Goal: Task Accomplishment & Management: Use online tool/utility

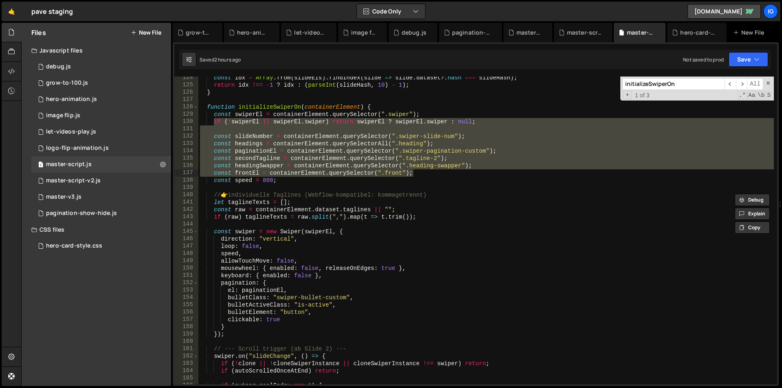
scroll to position [904, 0]
click at [373, 117] on div "const idx = Array . from ( slideEls ) . findIndex ( slide => slide . dataset ?.…" at bounding box center [486, 235] width 576 height 323
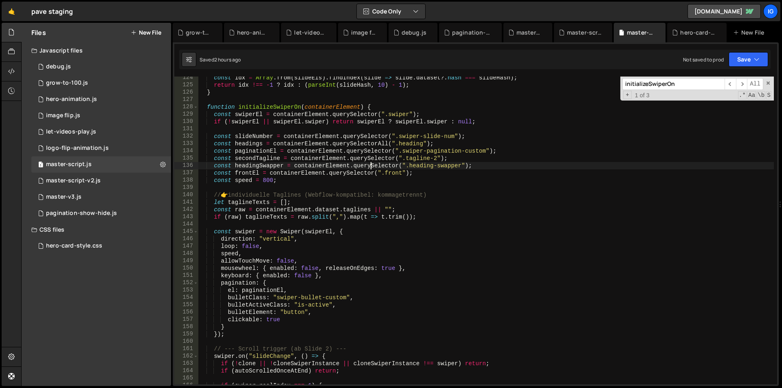
click at [369, 163] on div "const idx = Array . from ( slideEls ) . findIndex ( slide => slide . dataset ?.…" at bounding box center [486, 235] width 576 height 323
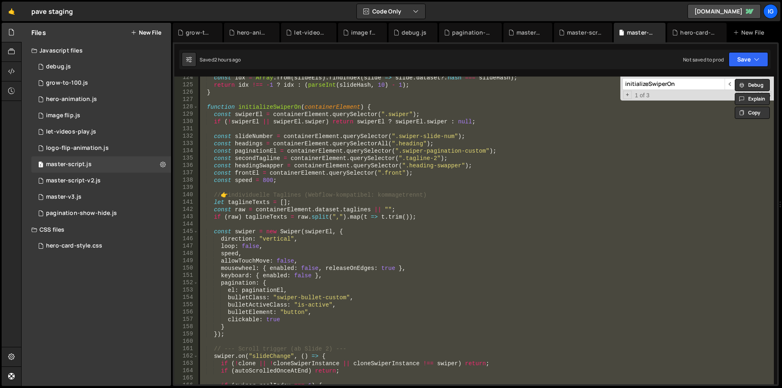
click at [223, 124] on div "const idx = Array . from ( slideEls ) . findIndex ( slide => slide . dataset ?.…" at bounding box center [486, 231] width 576 height 308
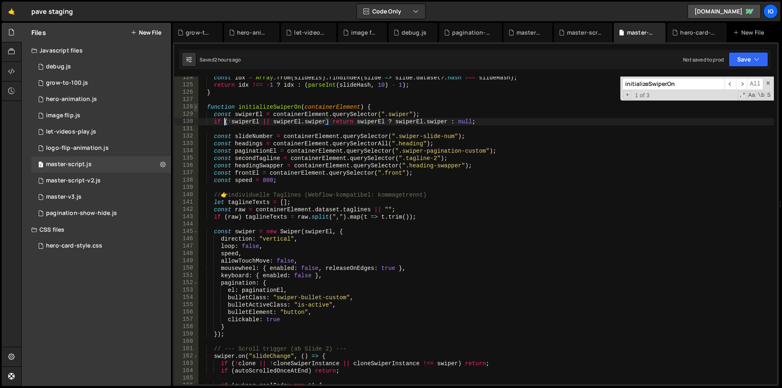
click at [194, 106] on span at bounding box center [195, 106] width 4 height 7
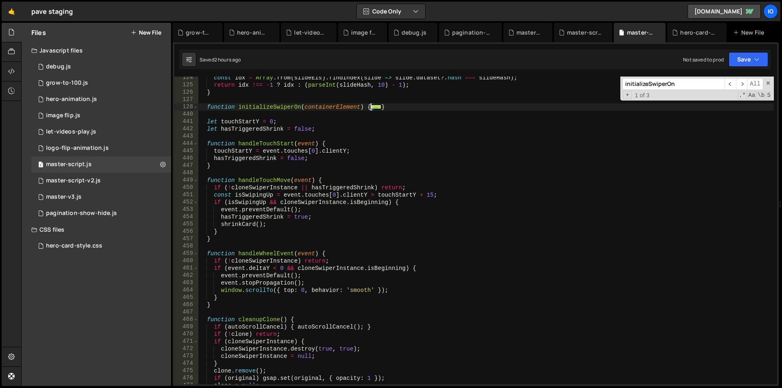
drag, startPoint x: 205, startPoint y: 108, endPoint x: 216, endPoint y: 108, distance: 11.0
click at [205, 108] on div "const idx = Array . from ( slideEls ) . findIndex ( slide => slide . dataset ?.…" at bounding box center [486, 235] width 576 height 323
click at [398, 105] on div "const idx = Array . from ( slideEls ) . findIndex ( slide => slide . dataset ?.…" at bounding box center [486, 235] width 576 height 323
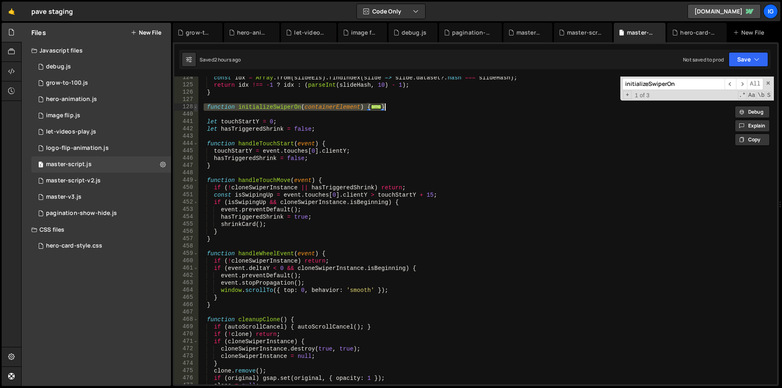
click at [196, 108] on span at bounding box center [195, 106] width 4 height 7
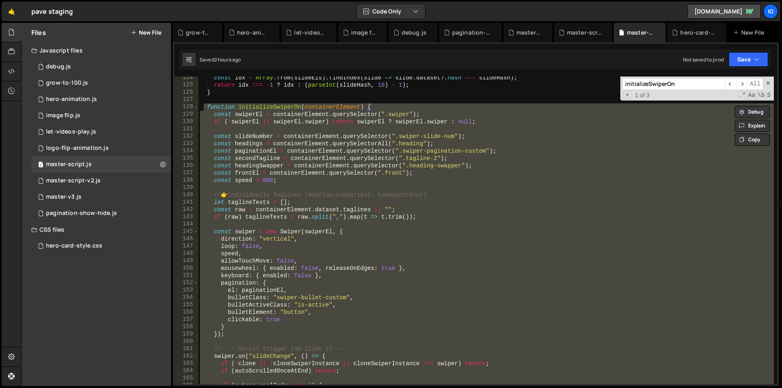
click at [367, 153] on div "const idx = Array . from ( slideEls ) . findIndex ( slide => slide . dataset ?.…" at bounding box center [486, 231] width 576 height 308
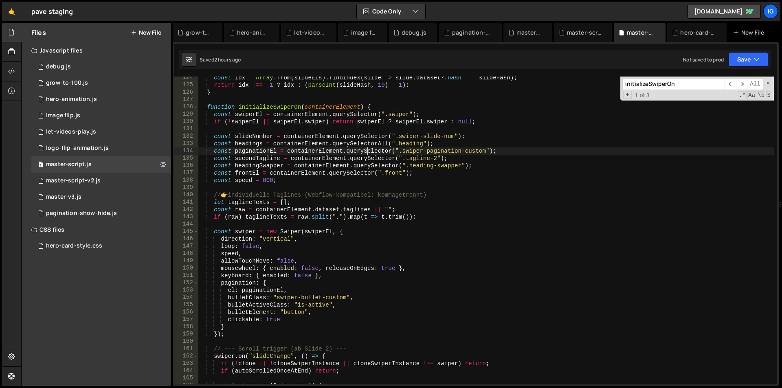
click at [198, 108] on div "128" at bounding box center [186, 106] width 24 height 7
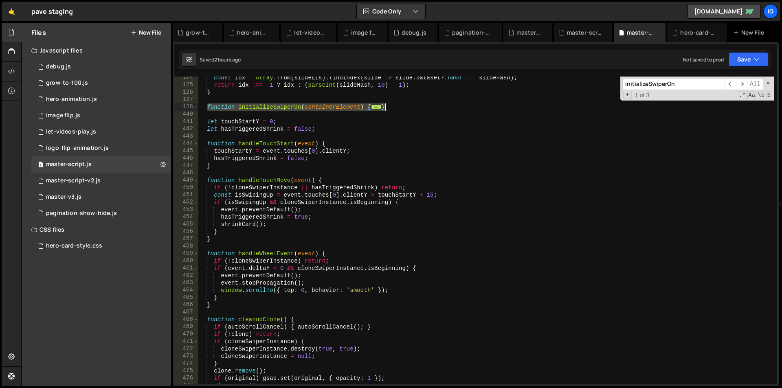
drag, startPoint x: 208, startPoint y: 107, endPoint x: 399, endPoint y: 108, distance: 191.4
click at [399, 108] on div "const idx = Array . from ( slideEls ) . findIndex ( slide => slide . dataset ?.…" at bounding box center [486, 235] width 576 height 323
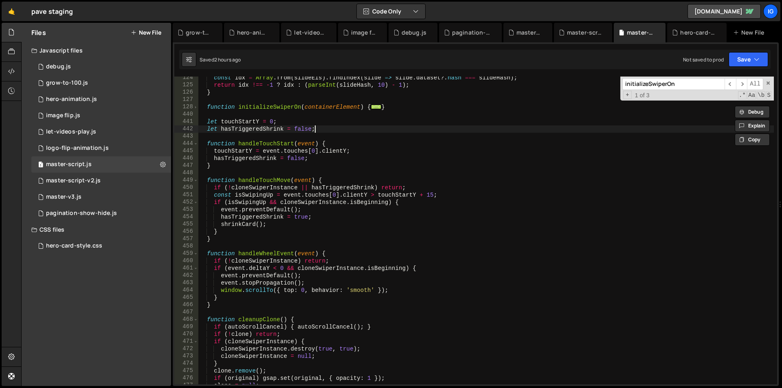
click at [329, 126] on div "const idx = Array . from ( slideEls ) . findIndex ( slide => slide . dataset ?.…" at bounding box center [486, 235] width 576 height 323
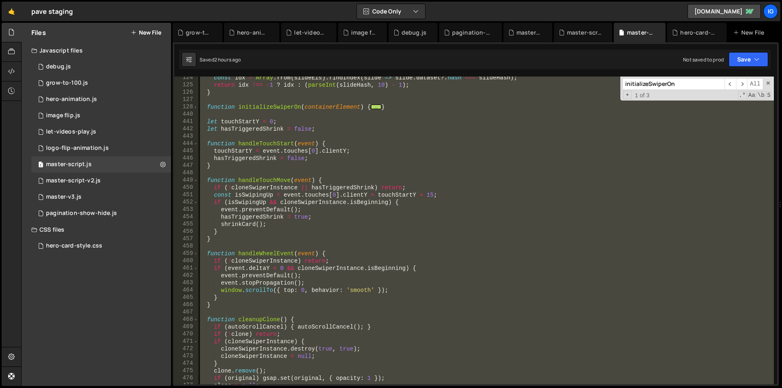
type textarea "})();"
click at [77, 247] on div "hero-card-style.css" at bounding box center [74, 245] width 56 height 7
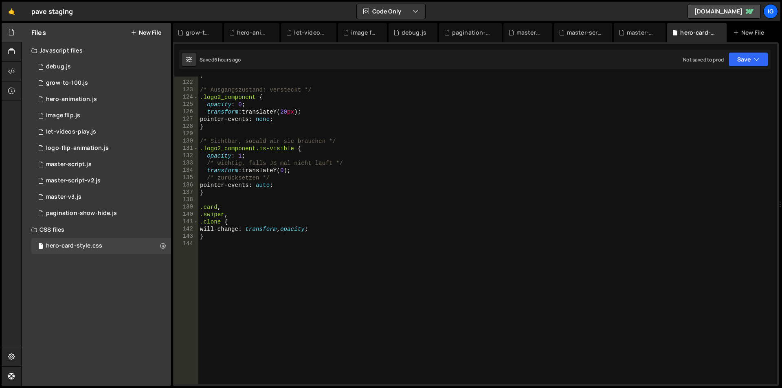
scroll to position [898, 0]
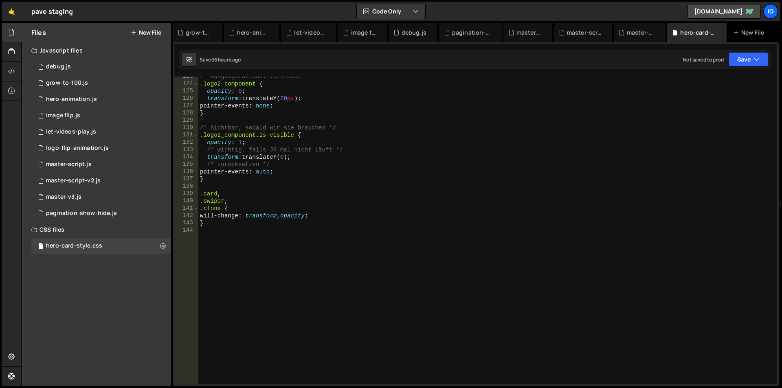
click at [254, 231] on div "/* Ausgangszustand: versteckt */ .logo2_component { opacity : 0 ; transform : t…" at bounding box center [486, 234] width 576 height 323
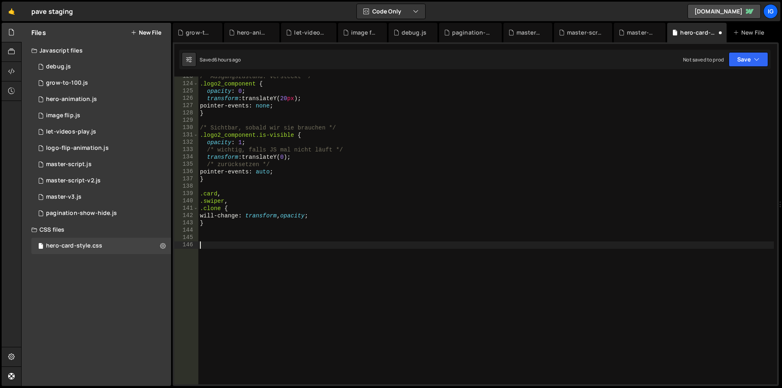
paste textarea "}"
type textarea "}"
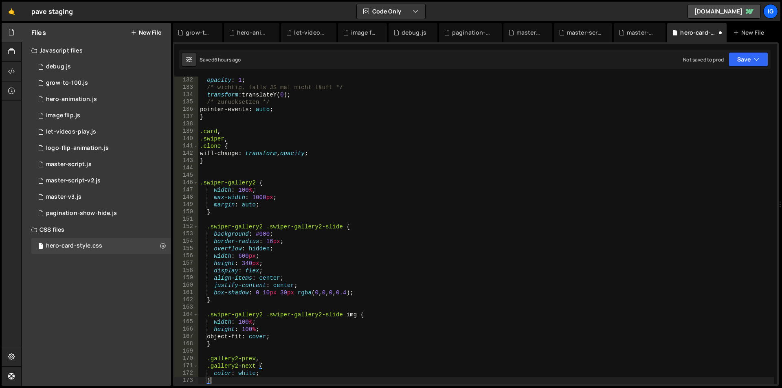
scroll to position [1009, 0]
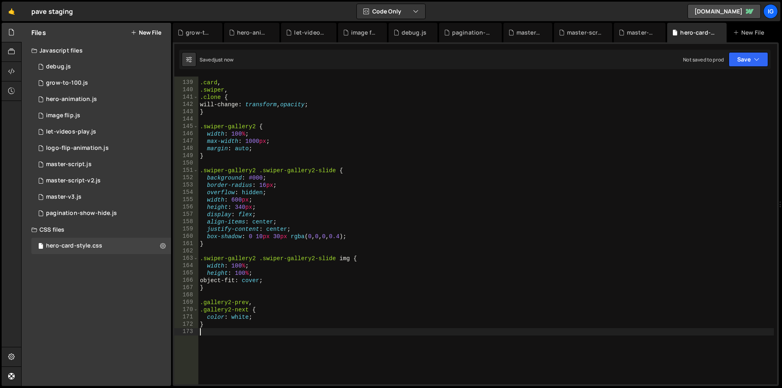
click at [235, 198] on div ".card , .swiper , .clone { will-change : transform , opacity ; } .swiper-galler…" at bounding box center [486, 233] width 576 height 323
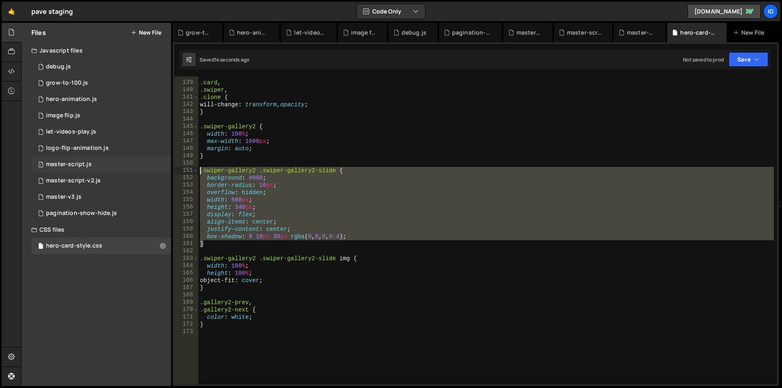
drag, startPoint x: 220, startPoint y: 246, endPoint x: 156, endPoint y: 171, distance: 98.8
click at [156, 171] on div "Files New File Javascript files 1 debug.js 0 1 grow-to-100.js 0 1 hero-animatio…" at bounding box center [401, 205] width 761 height 364
click at [319, 143] on div ".card , .swiper , .clone { will-change : transform , opacity ; } .swiper-galler…" at bounding box center [486, 233] width 576 height 323
type textarea "max-width: 1000px;"
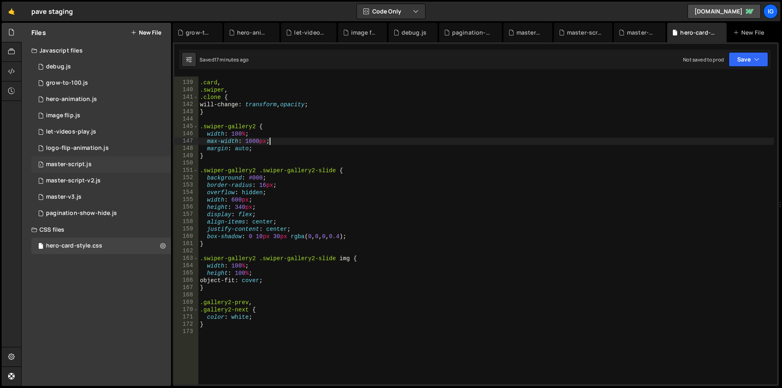
click at [77, 164] on div "master-script.js" at bounding box center [69, 164] width 46 height 7
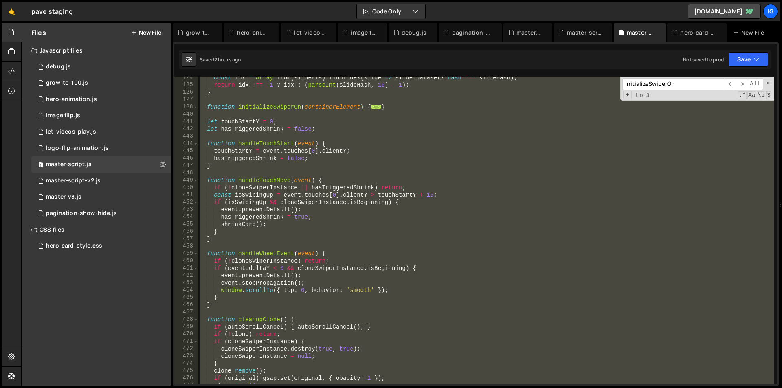
click at [368, 219] on div "const idx = Array . from ( slideEls ) . findIndex ( slide => slide . dataset ?.…" at bounding box center [486, 231] width 576 height 308
type textarea "hasTriggeredShrink = true;"
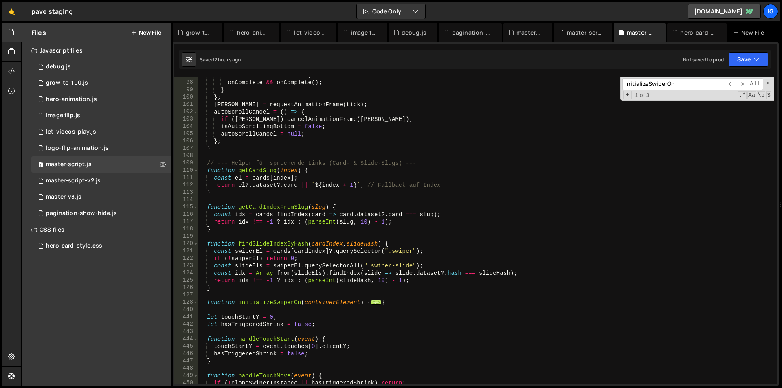
scroll to position [709, 0]
click at [196, 304] on span at bounding box center [195, 302] width 4 height 7
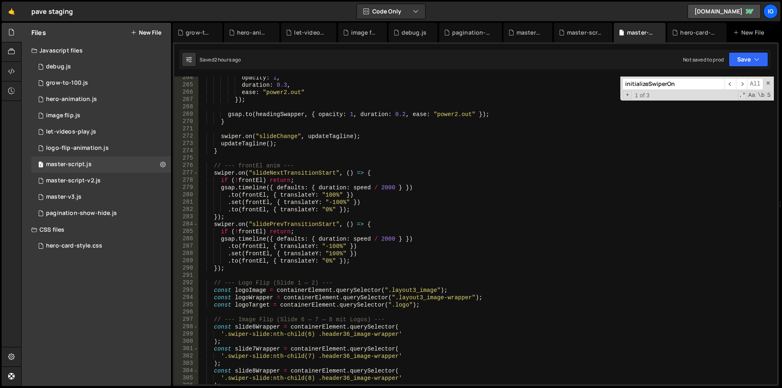
scroll to position [1980, 0]
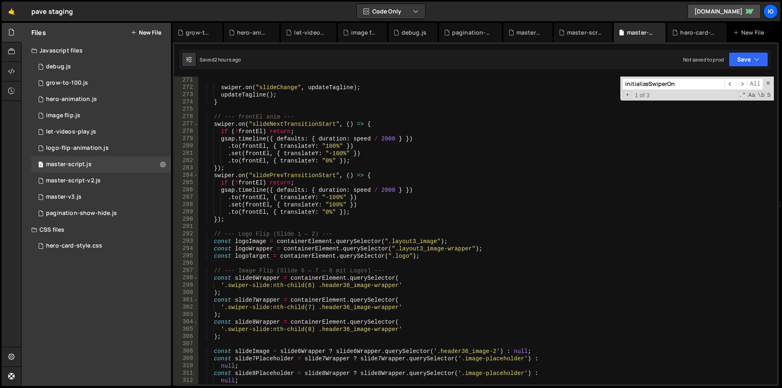
click at [679, 80] on input "initializeSwiperOn" at bounding box center [673, 84] width 102 height 12
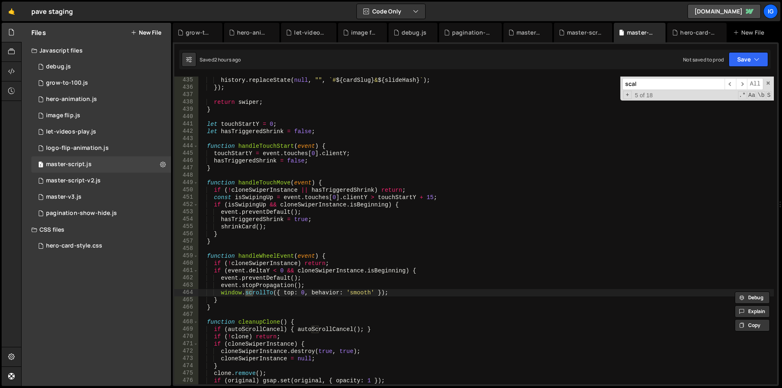
scroll to position [5557, 0]
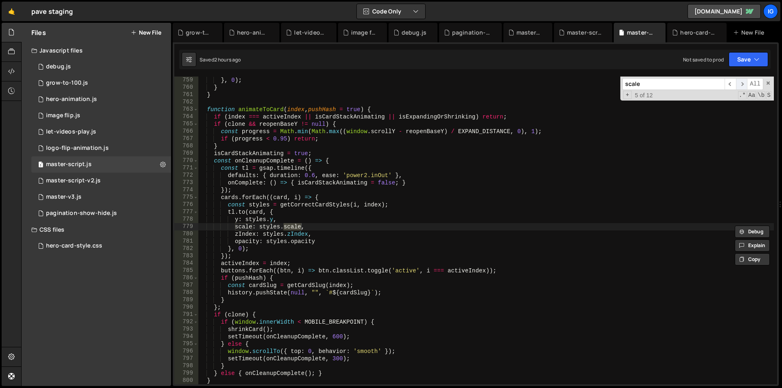
type input "scale"
click at [743, 87] on span "​" at bounding box center [741, 84] width 11 height 12
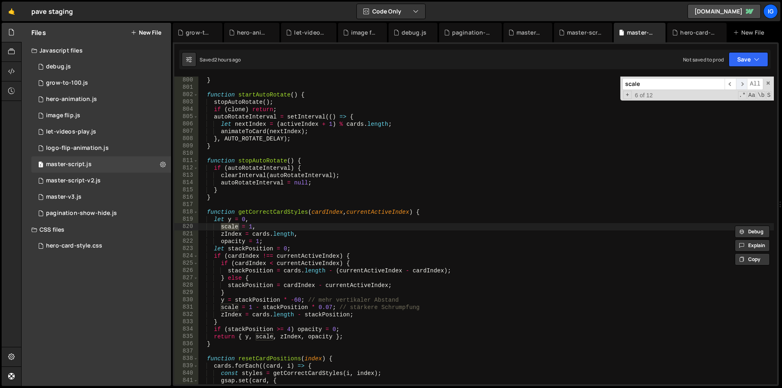
click at [743, 87] on span "​" at bounding box center [741, 84] width 11 height 12
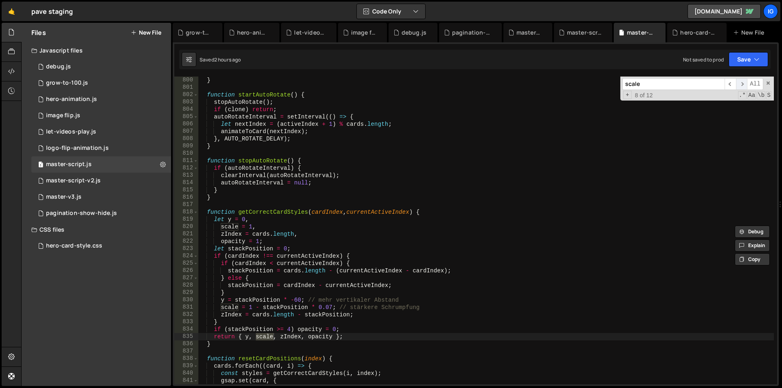
click at [743, 87] on span "​" at bounding box center [741, 84] width 11 height 12
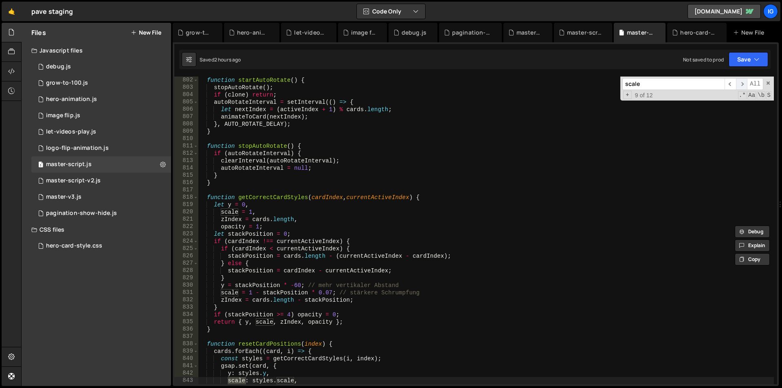
click at [743, 87] on span "​" at bounding box center [741, 84] width 11 height 12
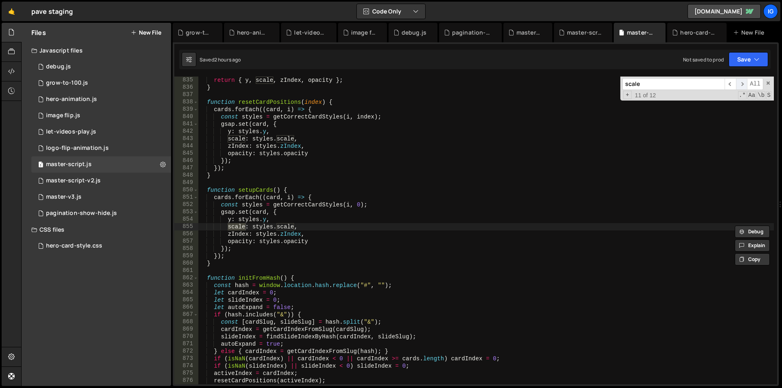
scroll to position [6115, 0]
click at [743, 87] on span "​" at bounding box center [741, 84] width 11 height 12
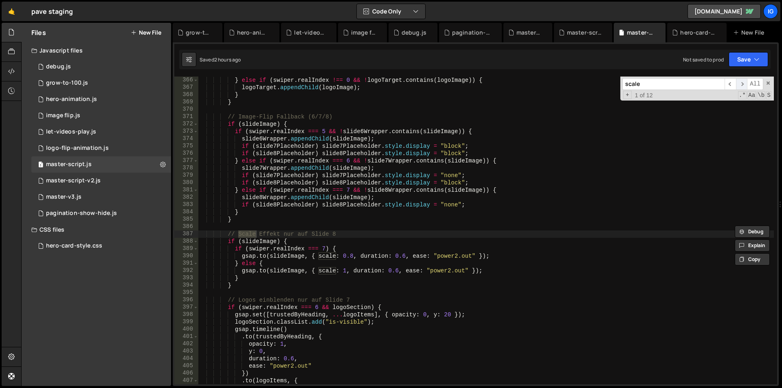
click at [743, 87] on span "​" at bounding box center [741, 84] width 11 height 12
click at [352, 255] on div "} else if ( swiper . realIndex !== 0 && ! logoTarget . contains ( logoImage )) …" at bounding box center [486, 238] width 576 height 323
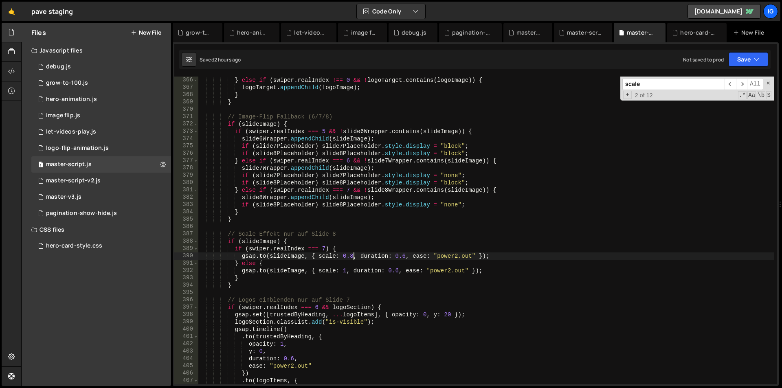
click at [352, 255] on div "} else if ( swiper . realIndex !== 0 && ! logoTarget . contains ( logoImage )) …" at bounding box center [486, 238] width 576 height 323
click at [383, 232] on div "} else if ( swiper . realIndex !== 0 && ! logoTarget . contains ( logoImage )) …" at bounding box center [486, 238] width 576 height 323
type textarea "// Scale Effekt nur auf Slide 8"
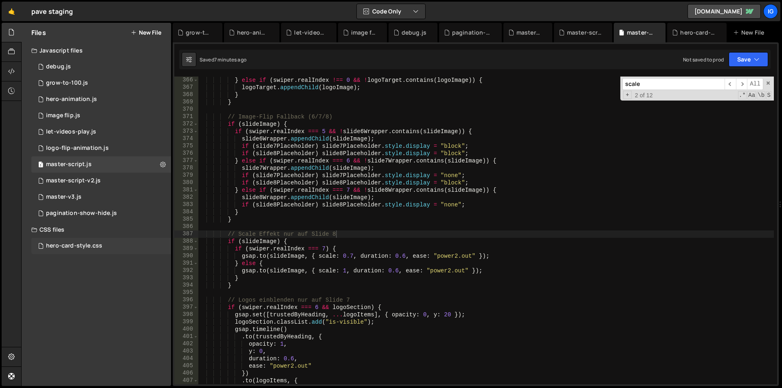
click at [96, 240] on div "hero-card-style.css 0" at bounding box center [101, 246] width 140 height 16
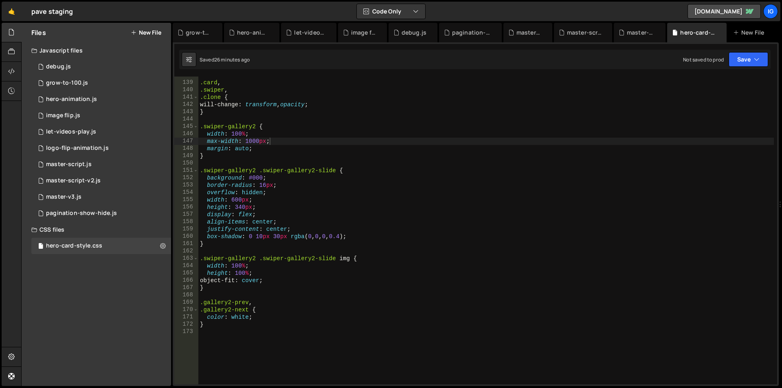
scroll to position [1111, 0]
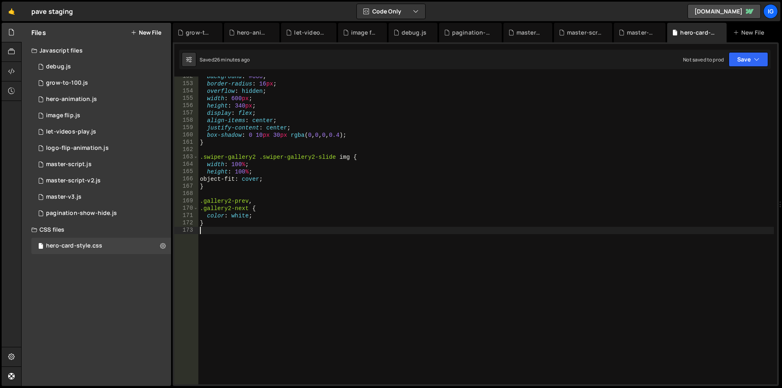
click at [247, 268] on div "background : #000 ; border-radius : 16 px ; overflow : hidden ; width : 600 px …" at bounding box center [486, 234] width 576 height 323
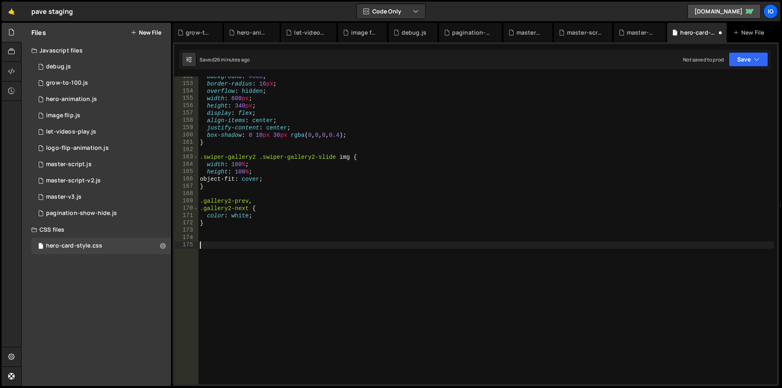
paste textarea "#eapps-linkedin-feed-2fdda44b-c792-40ad-894e-fe9131793ebf > div > div > div > d…"
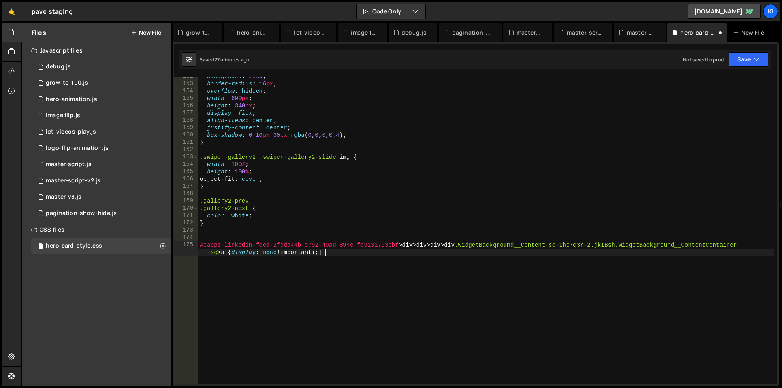
scroll to position [0, 275]
click at [288, 321] on div "background : #000 ; border-radius : 16 px ; overflow : hidden ; width : 600 px …" at bounding box center [486, 238] width 576 height 330
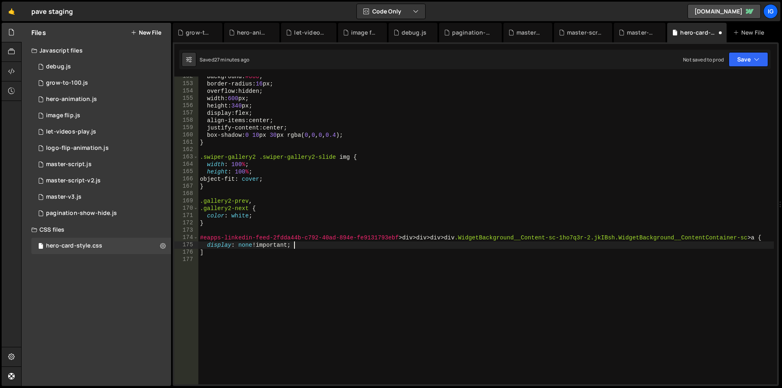
scroll to position [0, 39]
click at [222, 254] on div "background : #000 ; border-radius : 16 px ; overflow : hidden ; width : 600 px …" at bounding box center [486, 234] width 576 height 323
type textarea "]"
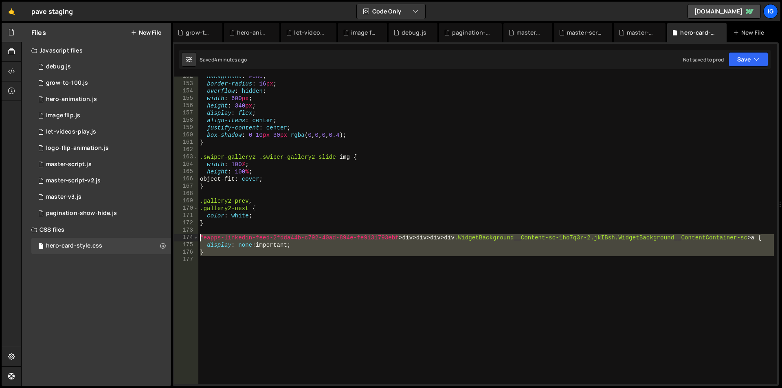
drag, startPoint x: 223, startPoint y: 259, endPoint x: 192, endPoint y: 240, distance: 36.7
click at [192, 240] on div "} 152 153 154 155 156 157 158 159 160 161 162 163 164 165 166 167 168 169 170 1…" at bounding box center [475, 231] width 603 height 308
type textarea "#eapps-linkedin-feed-2fdda44b-c792-40ad-894e-fe9131793ebf>div>div>div>div.Widge…"
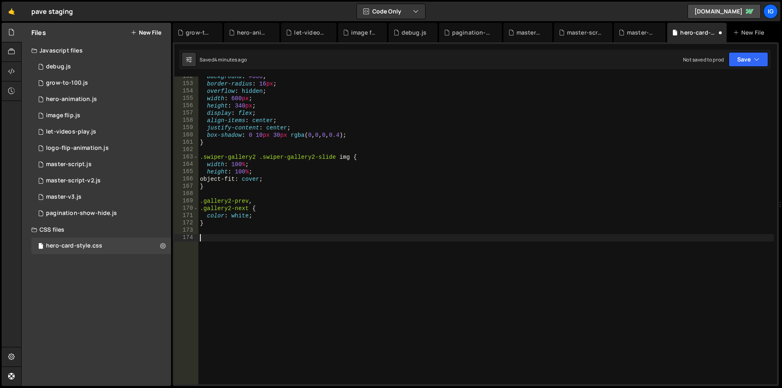
scroll to position [0, 0]
click at [582, 31] on div "master-script-v2.js" at bounding box center [584, 33] width 35 height 8
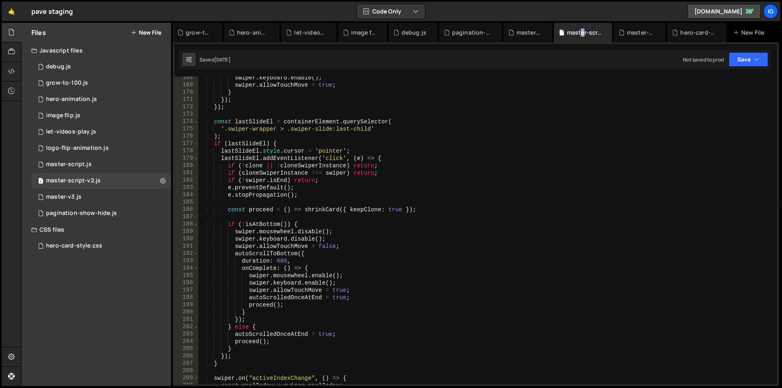
type textarea "'.swiper-wrapper > .swiper-slide:last-child'"
click at [253, 131] on div "swiper . keyboard . enable ( ) ; swiper . allowTouchMove = true ; } }) ; }) ; c…" at bounding box center [486, 235] width 576 height 323
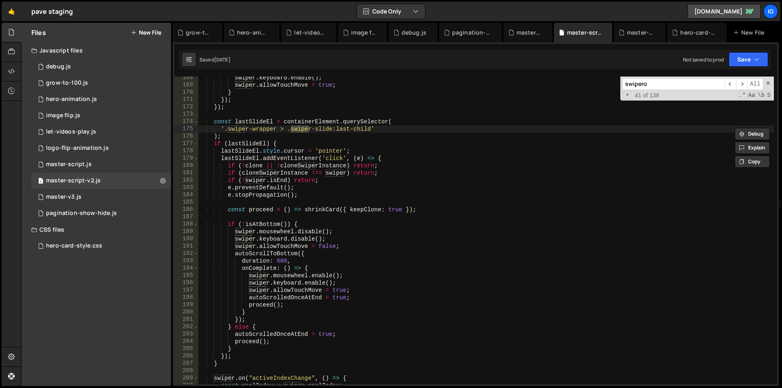
scroll to position [2793, 0]
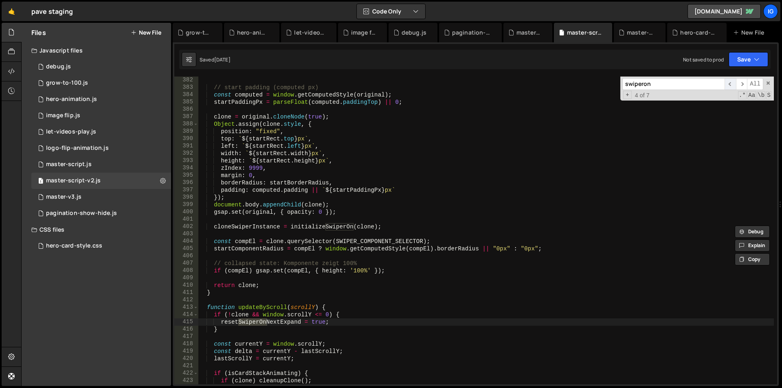
type input "swiperon"
click at [732, 83] on span "​" at bounding box center [730, 84] width 11 height 12
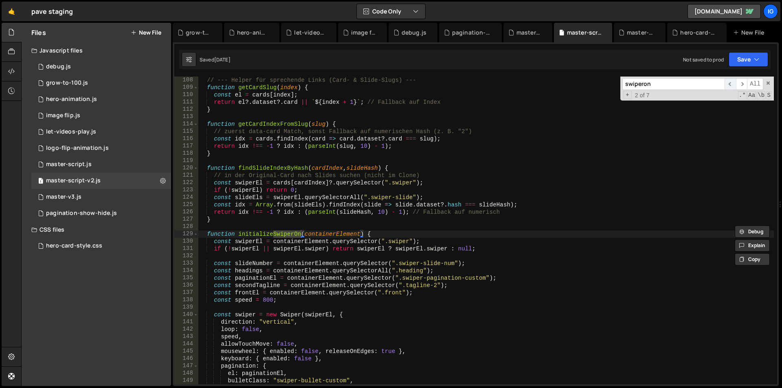
click at [732, 83] on span "​" at bounding box center [730, 84] width 11 height 12
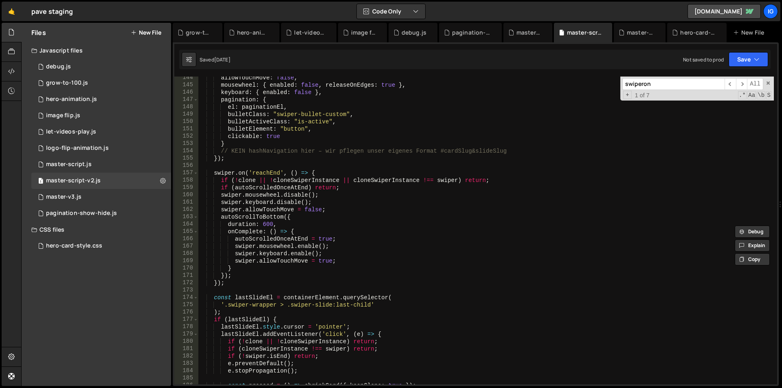
scroll to position [880, 0]
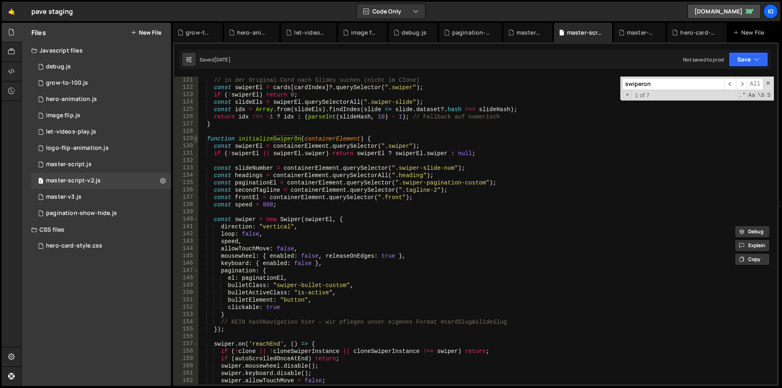
click at [195, 139] on span at bounding box center [195, 138] width 4 height 7
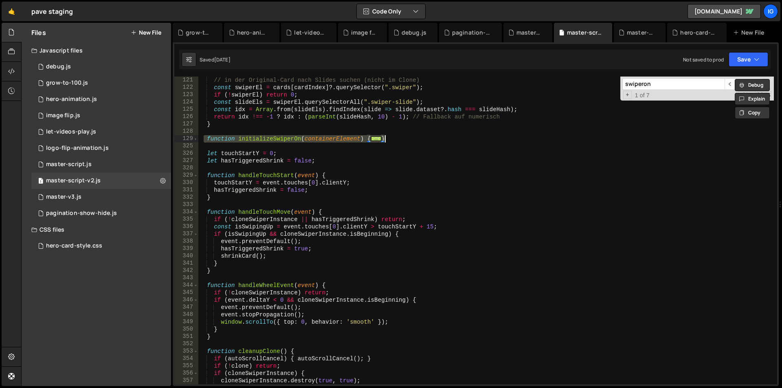
drag, startPoint x: 205, startPoint y: 141, endPoint x: 409, endPoint y: 138, distance: 204.5
click at [409, 138] on div "// in der Original-Card nach Slides suchen (nicht im Clone) const swiperEl = ca…" at bounding box center [486, 238] width 576 height 323
click at [194, 139] on span at bounding box center [195, 138] width 4 height 7
click at [197, 141] on span at bounding box center [195, 138] width 4 height 7
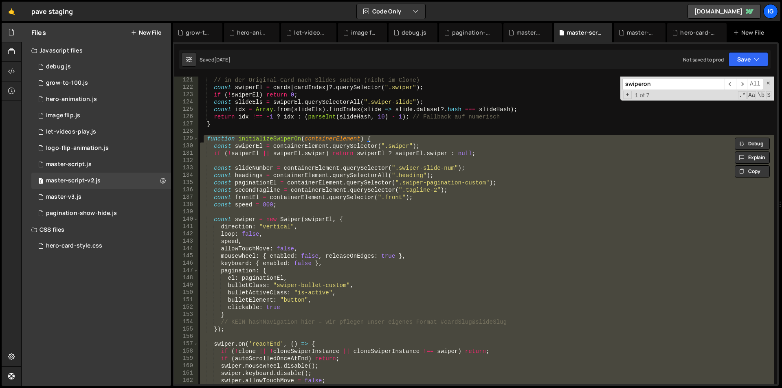
click at [250, 141] on div "// in der Original-Card nach Slides suchen (nicht im Clone) const swiperEl = ca…" at bounding box center [486, 231] width 576 height 308
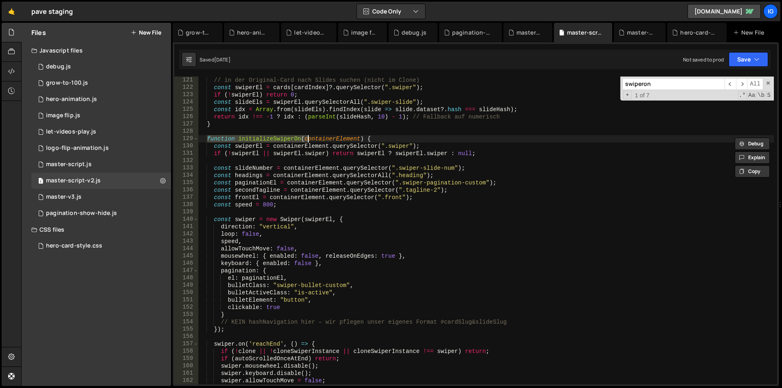
drag, startPoint x: 207, startPoint y: 139, endPoint x: 307, endPoint y: 137, distance: 100.2
click at [307, 137] on div "// in der Original-Card nach Slides suchen (nicht im Clone) const swiperEl = ca…" at bounding box center [486, 238] width 576 height 323
click at [194, 139] on span at bounding box center [195, 138] width 4 height 7
click at [195, 139] on span at bounding box center [195, 138] width 4 height 7
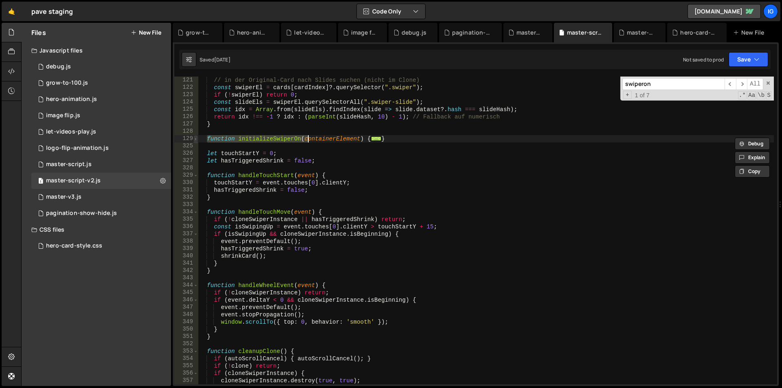
click at [195, 139] on span at bounding box center [195, 138] width 4 height 7
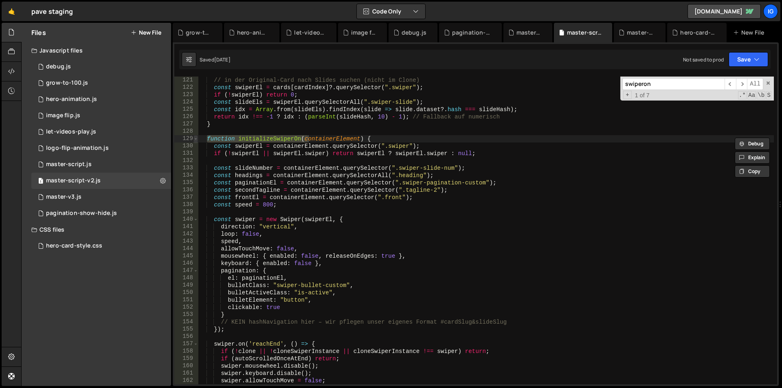
click at [195, 139] on span at bounding box center [195, 138] width 4 height 7
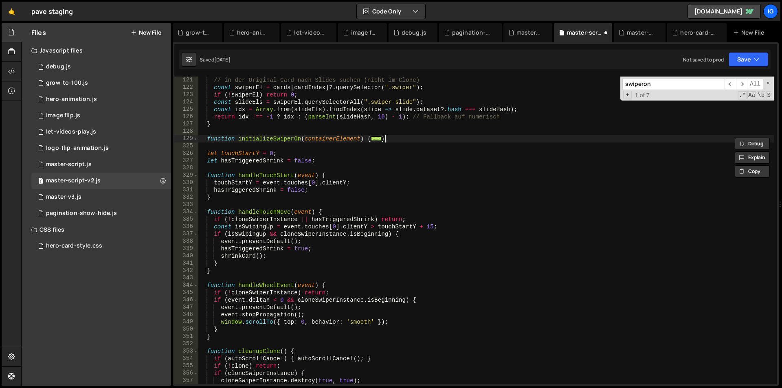
click at [400, 140] on div "// in der Original-Card nach Slides suchen (nicht im Clone) const swiperEl = ca…" at bounding box center [486, 238] width 576 height 323
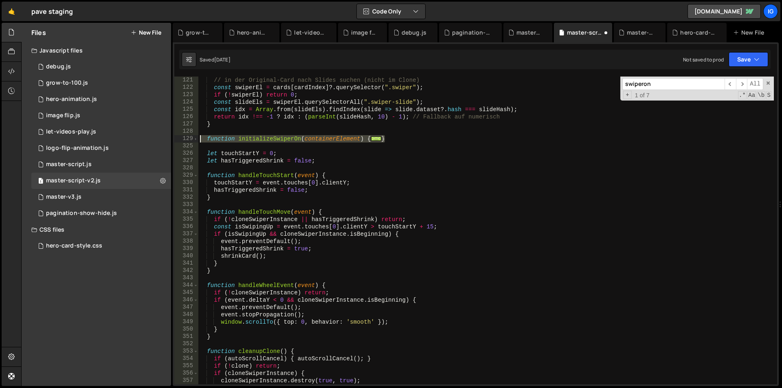
drag, startPoint x: 370, startPoint y: 140, endPoint x: 191, endPoint y: 134, distance: 179.7
click at [192, 136] on div "} 121 122 123 124 125 126 127 128 129 325 326 327 328 329 330 331 332 333 334 3…" at bounding box center [475, 231] width 603 height 308
click at [204, 141] on div "// in der Original-Card nach Slides suchen (nicht im Clone) const swiperEl = ca…" at bounding box center [486, 231] width 576 height 308
type textarea "function initializeSwiperOn(containerElement) {"
click at [204, 141] on div "// in der Original-Card nach Slides suchen (nicht im Clone) const swiperEl = ca…" at bounding box center [486, 238] width 576 height 323
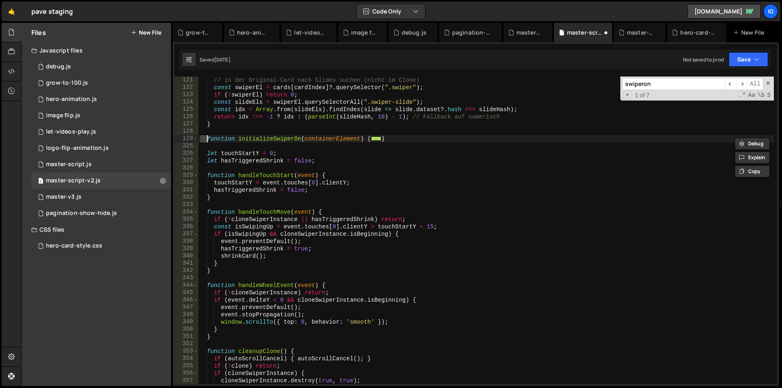
click at [201, 140] on div "// in der Original-Card nach Slides suchen (nicht im Clone) const swiperEl = ca…" at bounding box center [486, 231] width 576 height 308
click at [201, 140] on div "// in der Original-Card nach Slides suchen (nicht im Clone) const swiperEl = ca…" at bounding box center [486, 238] width 576 height 323
type textarea "function initializeSwiperOn(containerElement) {"
click at [384, 142] on div "// in der Original-Card nach Slides suchen (nicht im Clone) const swiperEl = ca…" at bounding box center [486, 238] width 576 height 323
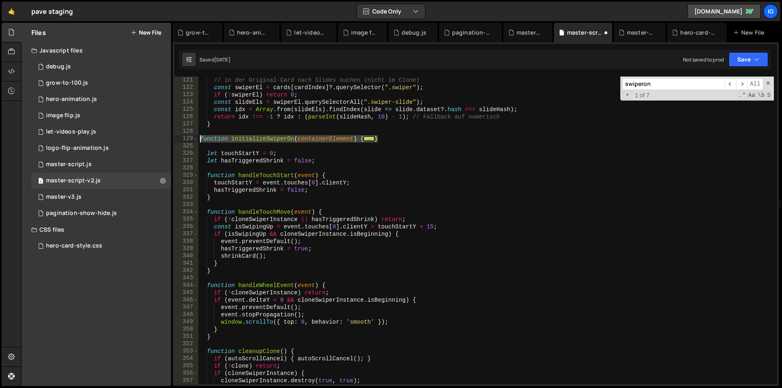
drag, startPoint x: 380, startPoint y: 139, endPoint x: 198, endPoint y: 142, distance: 182.1
click at [198, 142] on div "// in der Original-Card nach Slides suchen (nicht im Clone) const swiperEl = ca…" at bounding box center [486, 238] width 576 height 323
type textarea "function initializeSwiperOn(containerElement) { const swiperEl = containerEleme…"
paste textarea
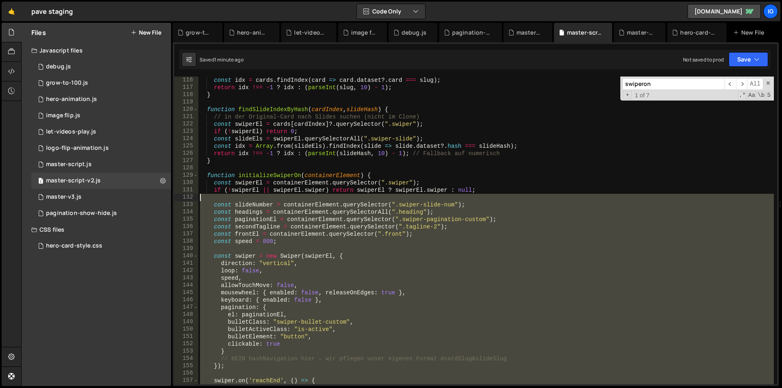
scroll to position [770, 0]
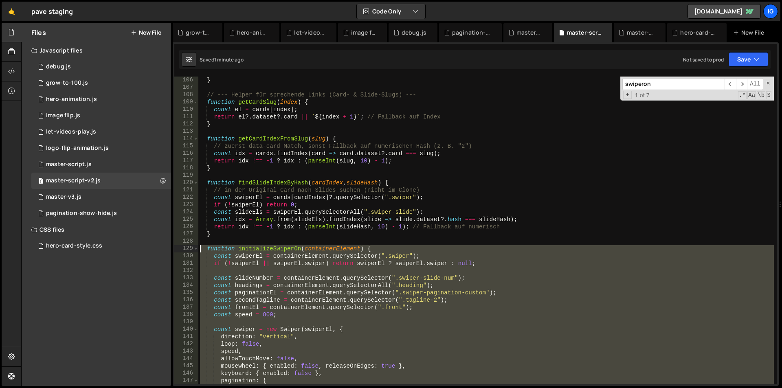
drag, startPoint x: 213, startPoint y: 299, endPoint x: 186, endPoint y: 248, distance: 57.0
click at [186, 248] on div "106 107 108 109 110 111 112 113 114 115 116 117 118 119 120 121 122 123 124 125…" at bounding box center [475, 231] width 603 height 308
type textarea "function initializeSwiperOn(containerElement) { const swiperEl = containerEleme…"
paste textarea
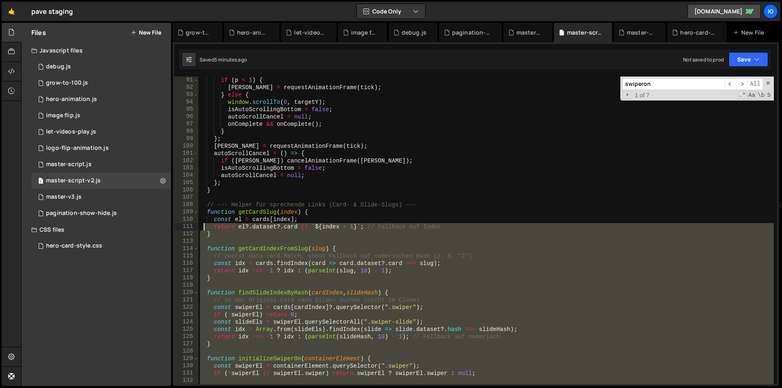
scroll to position [684, 0]
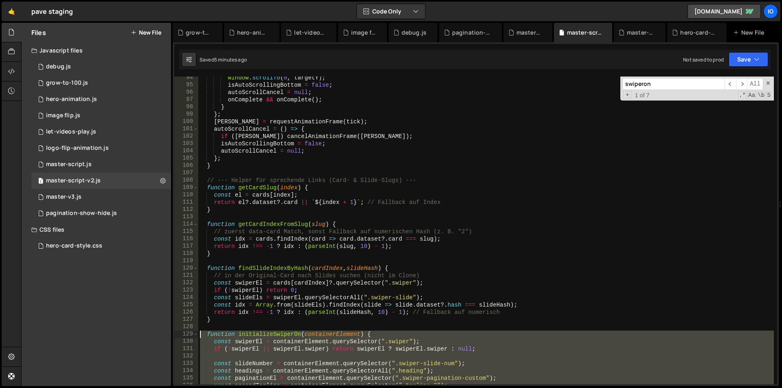
drag, startPoint x: 214, startPoint y: 325, endPoint x: 193, endPoint y: 336, distance: 23.9
click at [193, 336] on div "94 95 96 97 98 99 100 101 102 103 104 105 106 107 108 109 110 111 112 113 114 1…" at bounding box center [475, 231] width 603 height 308
type textarea "function initializeSwiperOn(containerElement) { const swiperEl = containerEleme…"
paste textarea
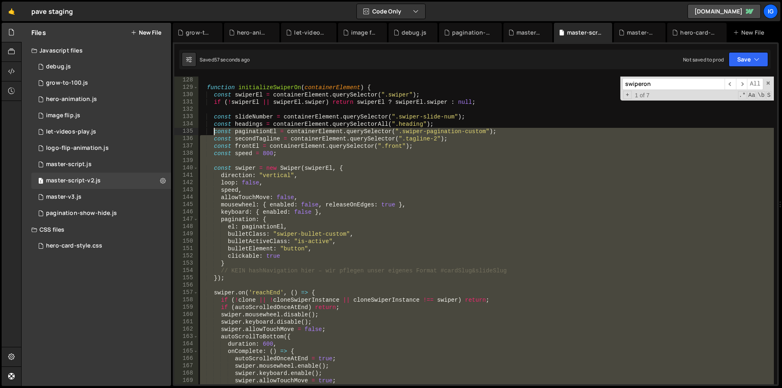
scroll to position [809, 0]
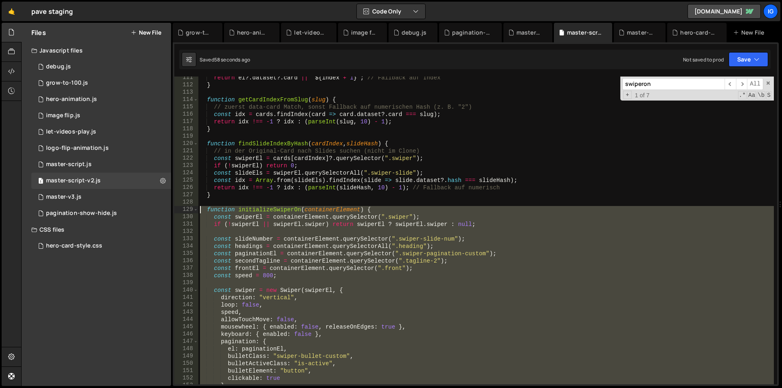
drag, startPoint x: 213, startPoint y: 295, endPoint x: 177, endPoint y: 209, distance: 93.3
click at [177, 209] on div "let touchStartY = 0; 111 112 113 114 115 116 117 118 119 120 121 122 123 124 12…" at bounding box center [475, 231] width 603 height 308
paste textarea "}"
type textarea "}"
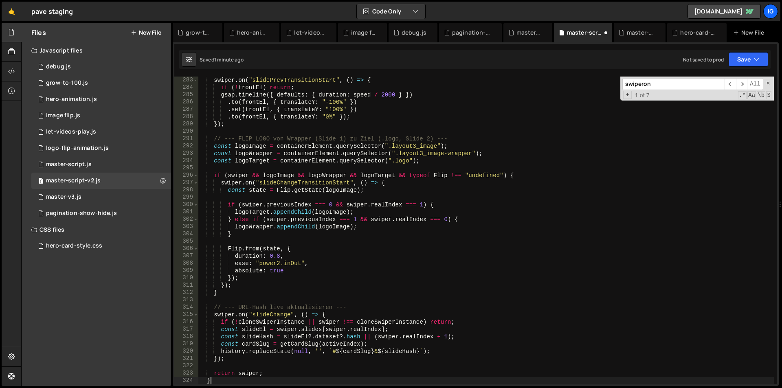
scroll to position [2068, 0]
